Goal: Communication & Community: Share content

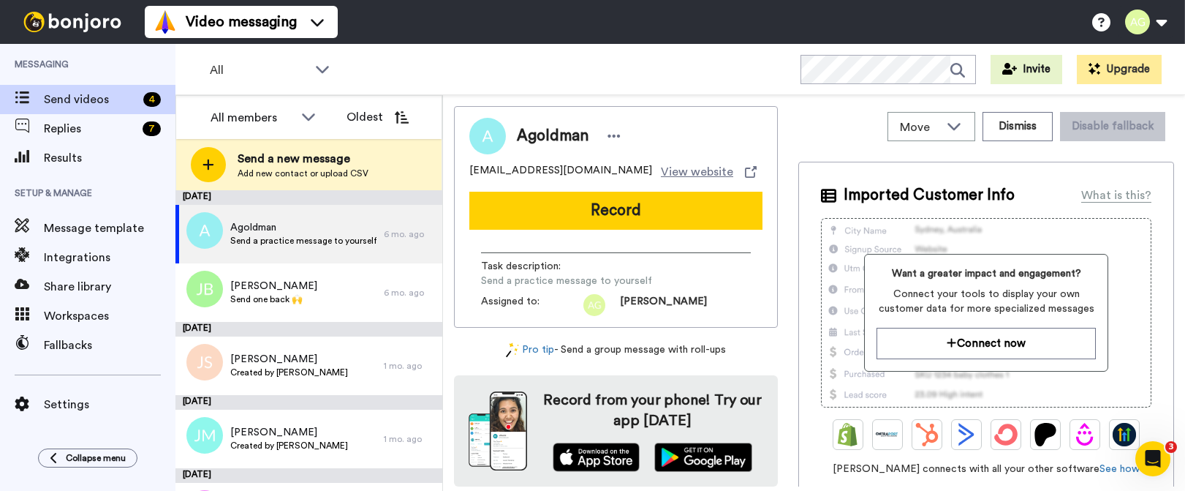
click at [219, 156] on div at bounding box center [208, 164] width 35 height 35
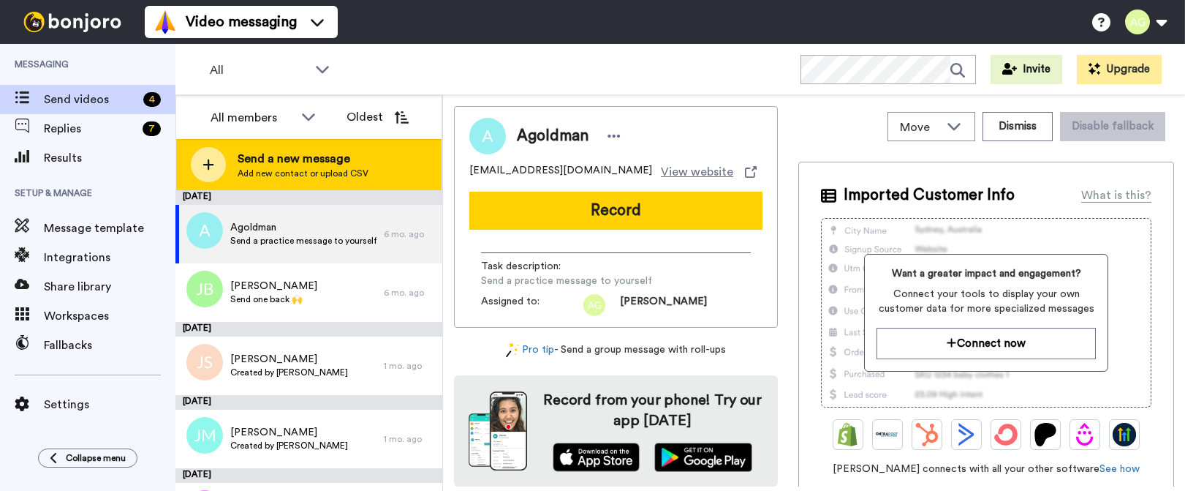
click at [285, 176] on span "Add new contact or upload CSV" at bounding box center [303, 173] width 131 height 12
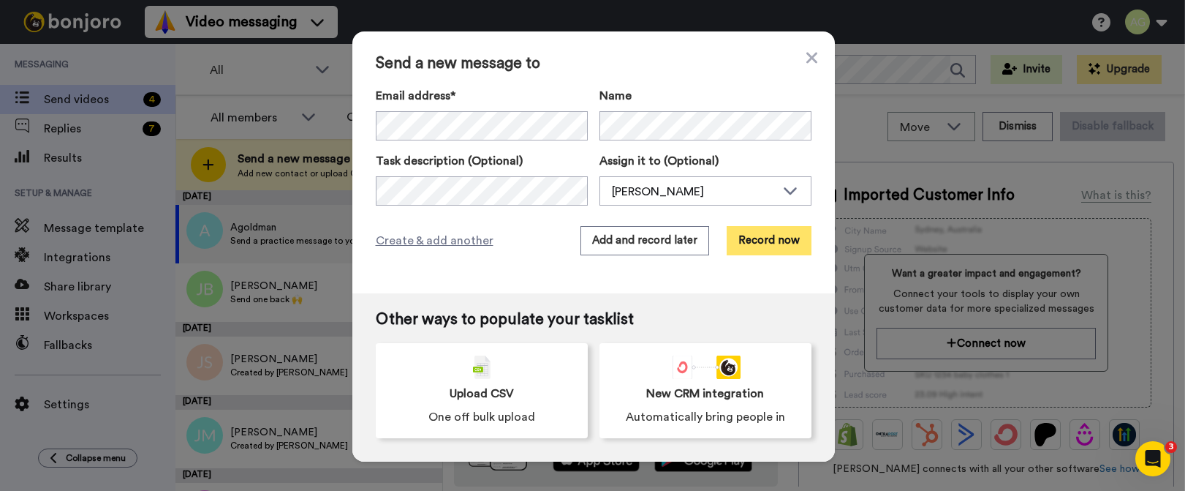
click at [764, 235] on button "Record now" at bounding box center [769, 240] width 85 height 29
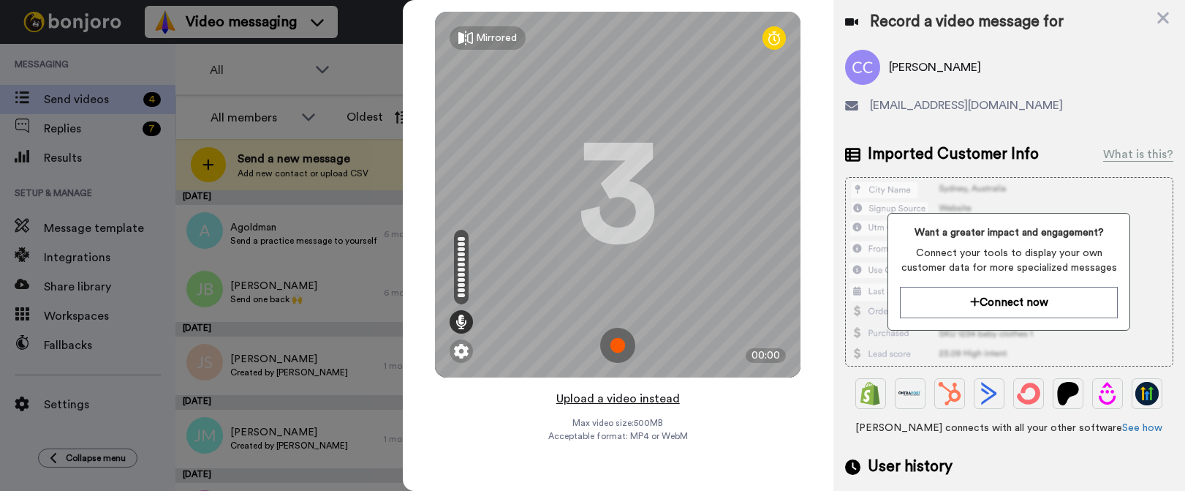
click at [590, 400] on button "Upload a video instead" at bounding box center [618, 398] width 132 height 19
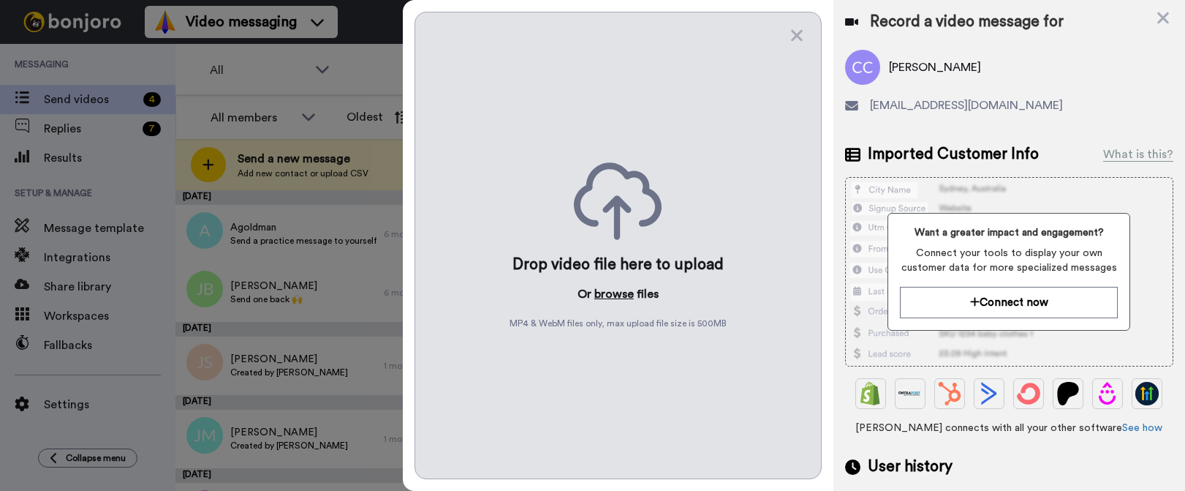
click at [612, 300] on button "browse" at bounding box center [613, 294] width 39 height 18
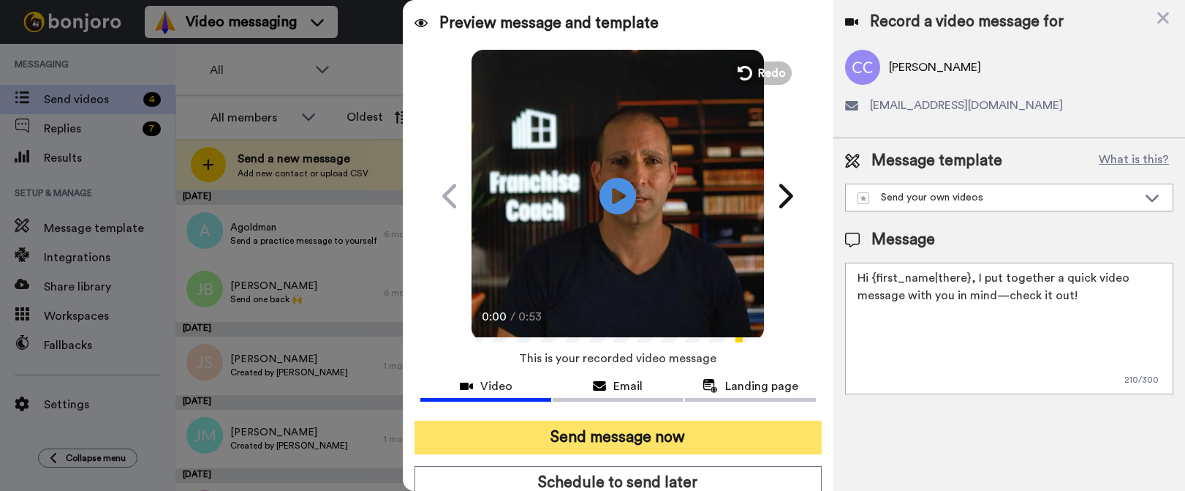
click at [671, 434] on button "Send message now" at bounding box center [618, 437] width 407 height 34
